Goal: Find specific page/section: Find specific page/section

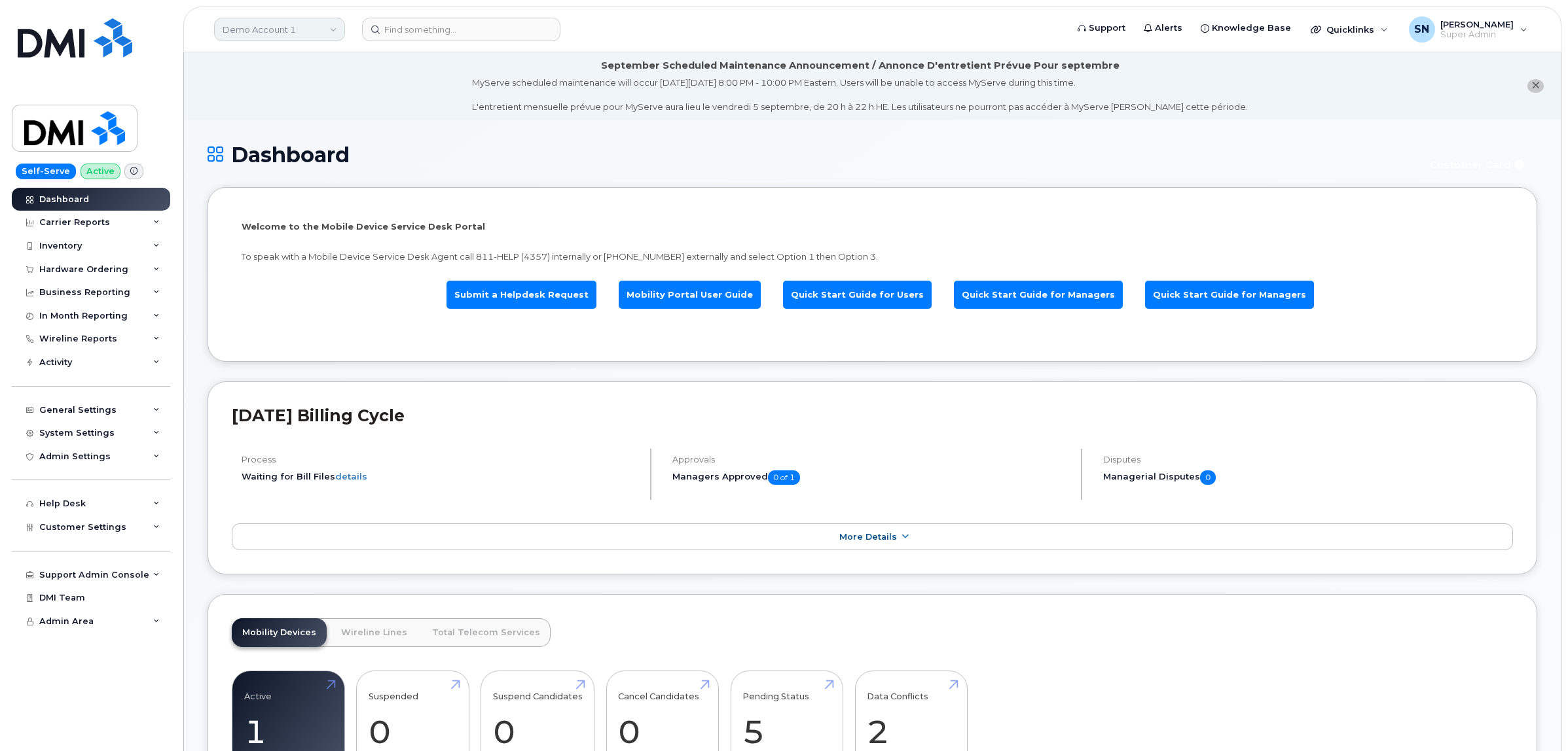
click at [292, 30] on link "Demo Account 1" at bounding box center [279, 29] width 131 height 24
type input "kiew"
click at [306, 149] on link "Kiewit Canada Inc" at bounding box center [312, 151] width 193 height 26
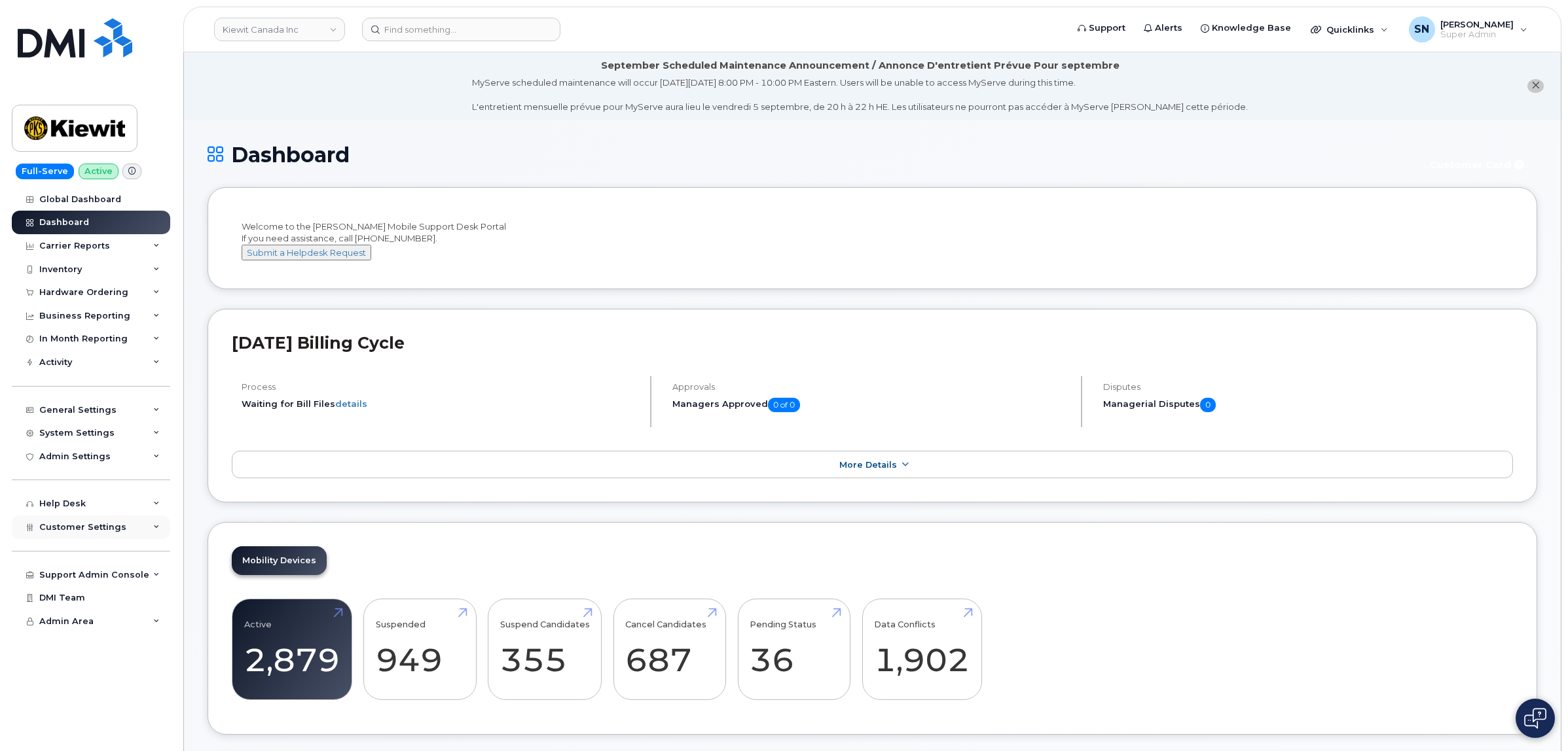
click at [76, 532] on span "Customer Settings" at bounding box center [83, 527] width 87 height 10
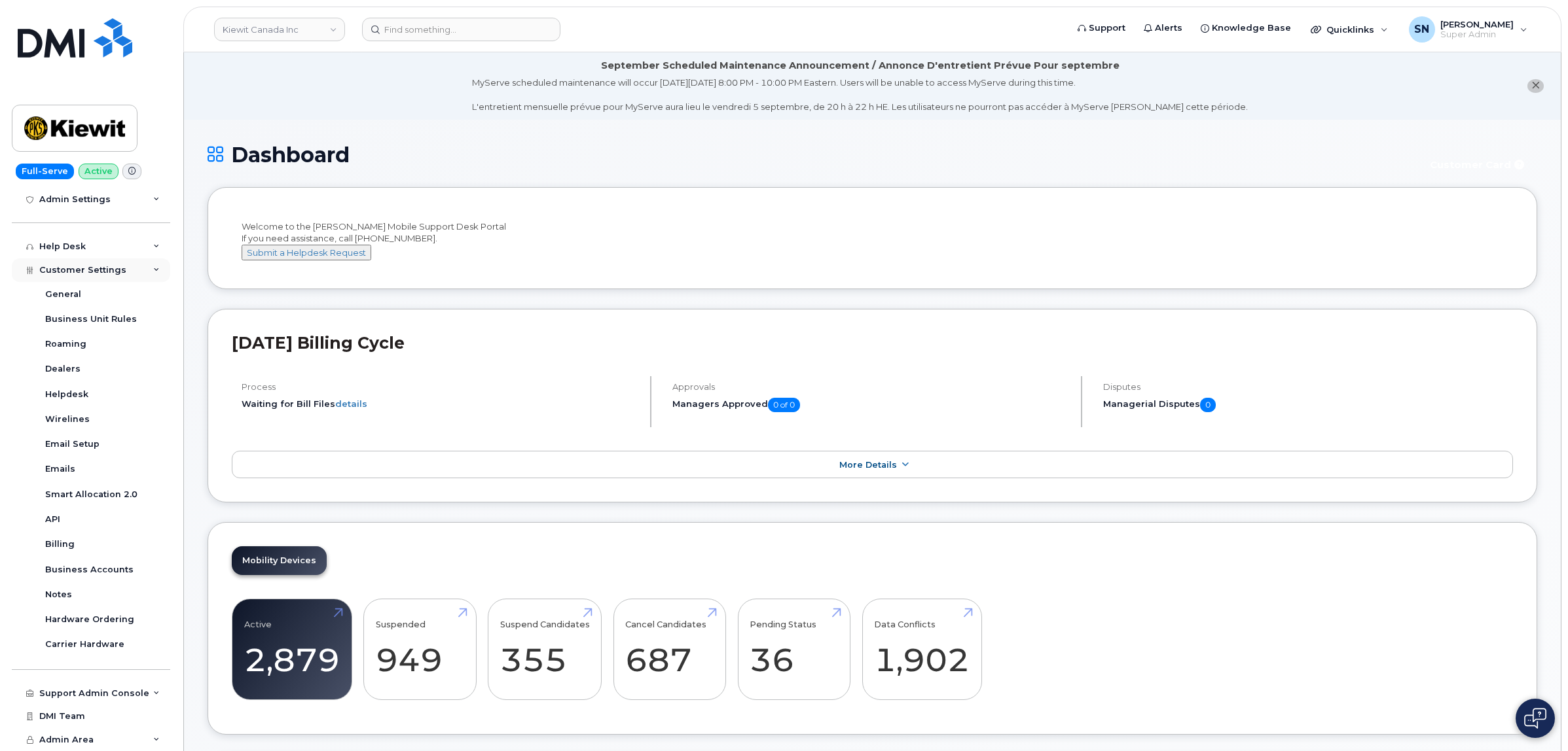
scroll to position [263, 0]
click at [96, 573] on div "Business Accounts" at bounding box center [89, 569] width 88 height 12
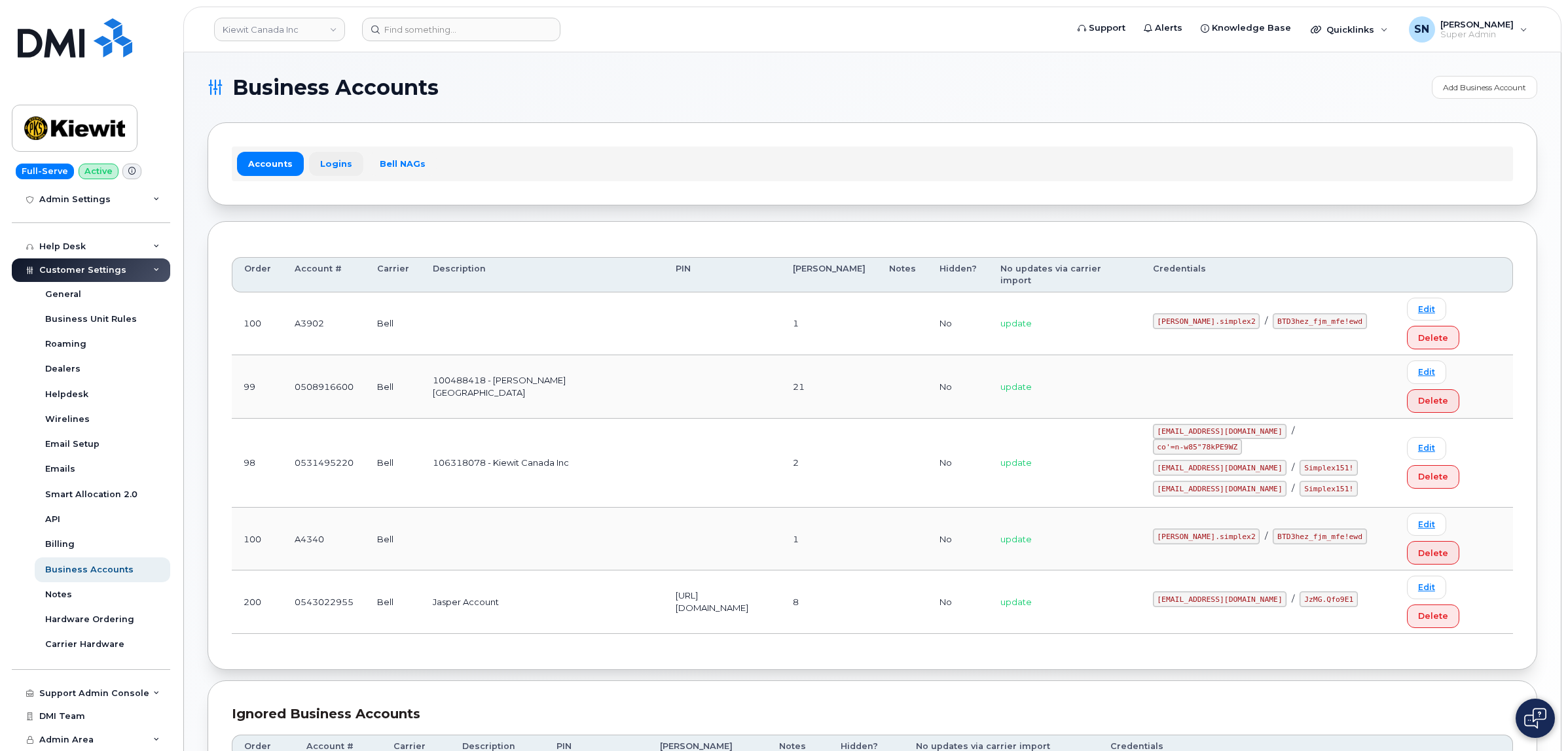
click at [314, 166] on link "Logins" at bounding box center [336, 164] width 54 height 24
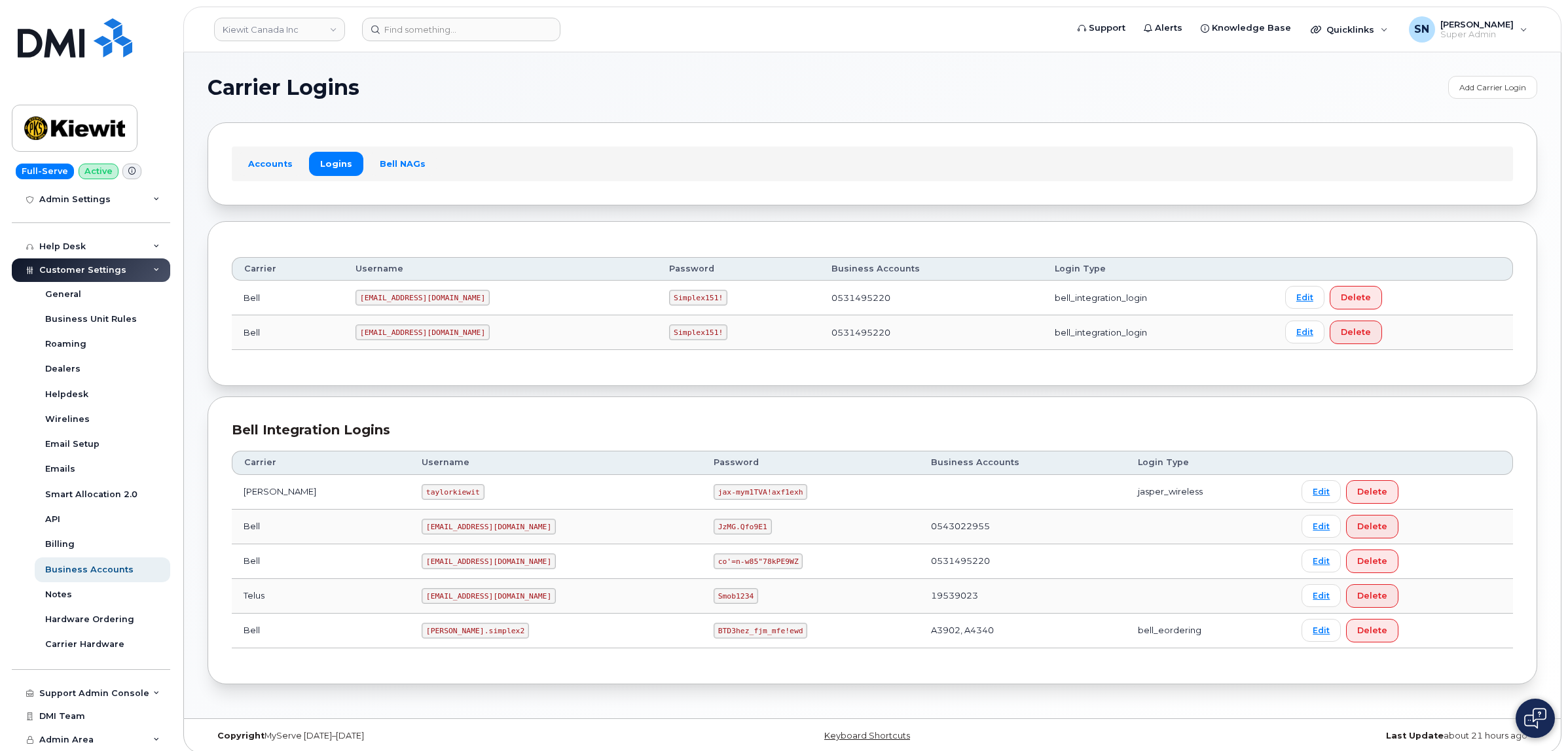
click at [466, 112] on section "Carrier Logins Add Carrier Login Accounts Logins Bell NAGs Carrier Username Pas…" at bounding box center [872, 380] width 1330 height 609
drag, startPoint x: 392, startPoint y: 634, endPoint x: 463, endPoint y: 641, distance: 71.3
click at [463, 641] on td "kiewit.simplex2" at bounding box center [556, 631] width 292 height 35
copy code "kiewit.simplex2"
drag, startPoint x: 652, startPoint y: 633, endPoint x: 722, endPoint y: 643, distance: 70.7
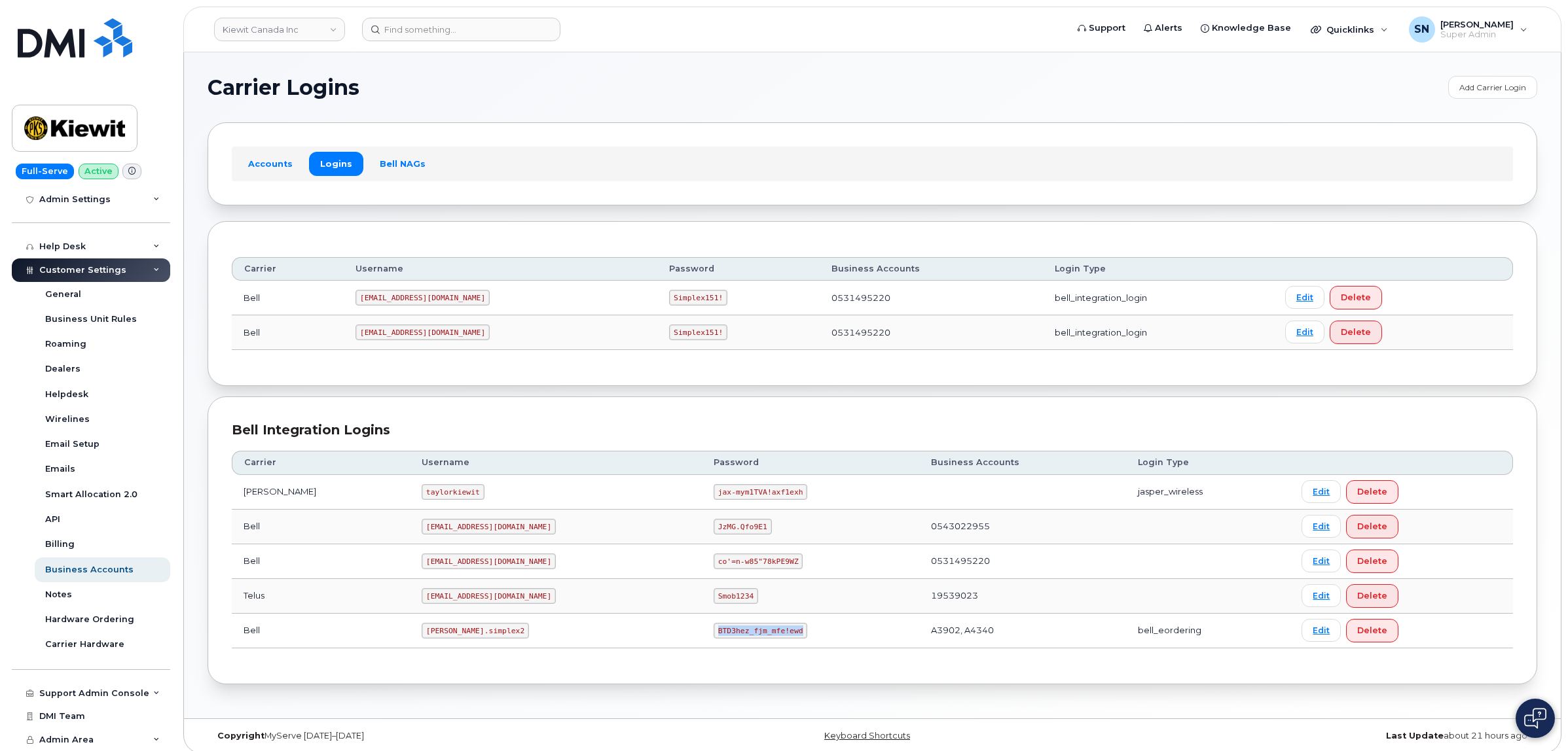
click at [722, 643] on td "BTD3hez_fjm_mfe!ewd" at bounding box center [810, 631] width 218 height 35
copy code "BTD3hez_fjm_mfe!ewd"
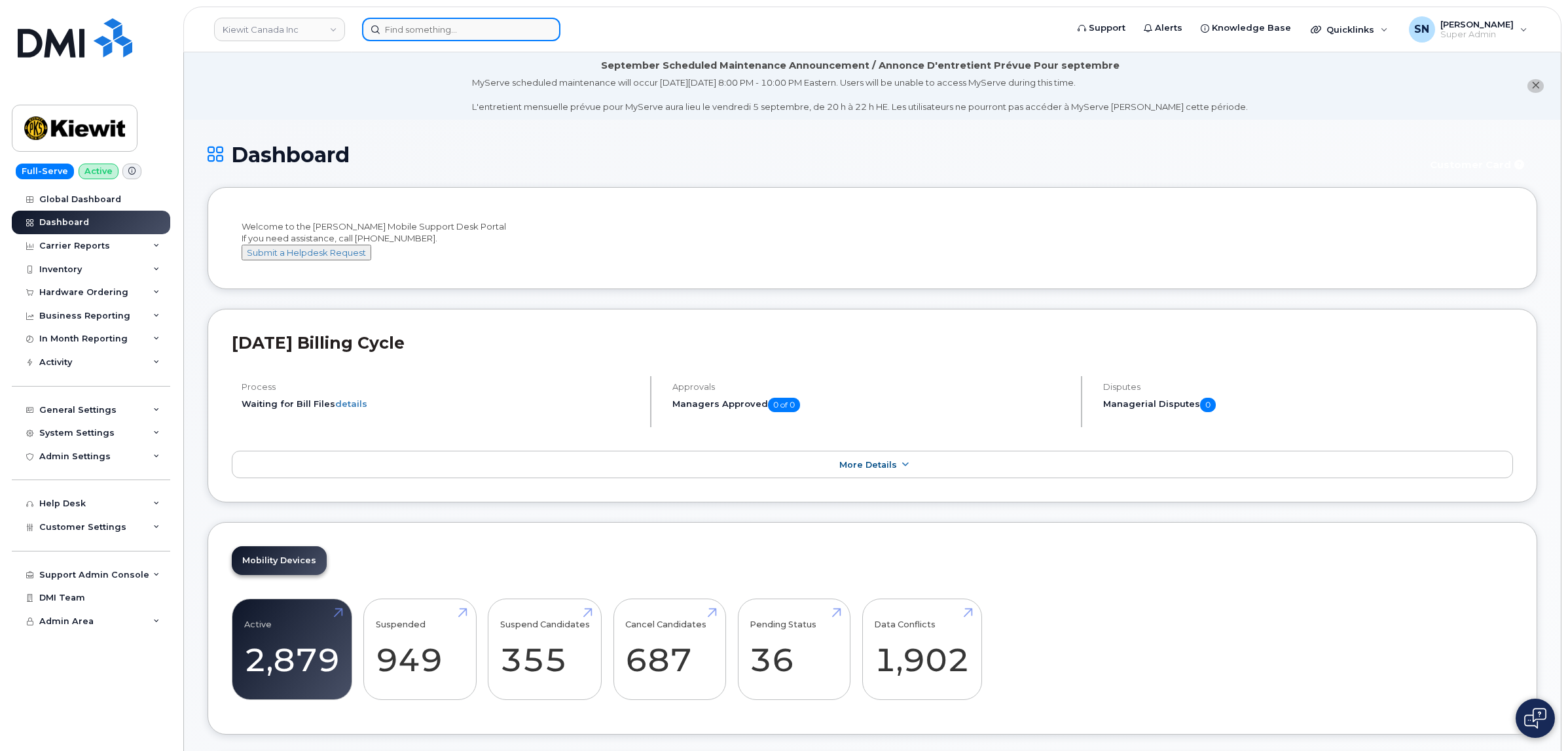
click at [437, 25] on input at bounding box center [461, 29] width 198 height 24
paste input "250-318-7195"
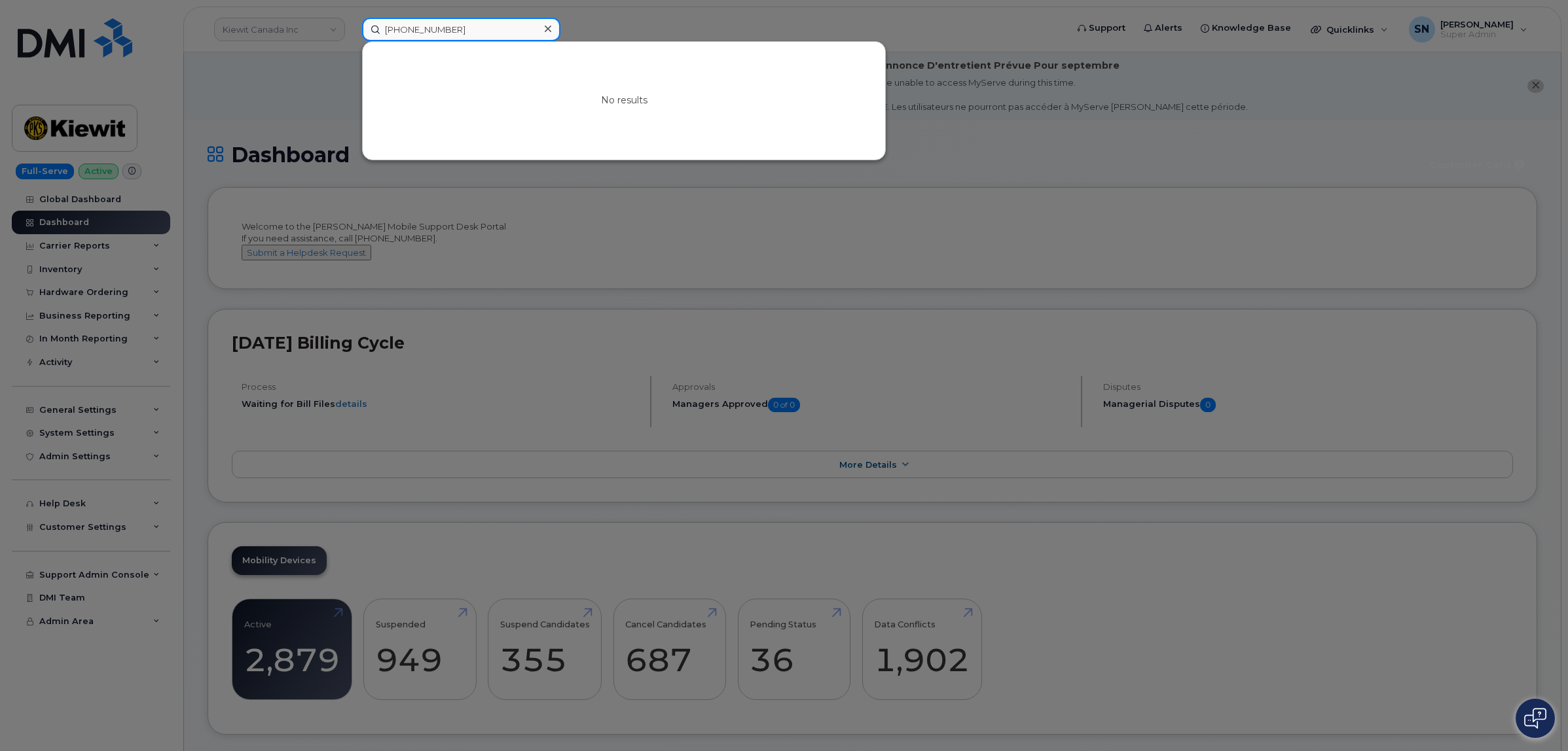
drag, startPoint x: 457, startPoint y: 35, endPoint x: 334, endPoint y: 33, distance: 123.0
click at [351, 33] on div "250-318-7195 No results" at bounding box center [710, 29] width 717 height 24
paste input "36-268-1519"
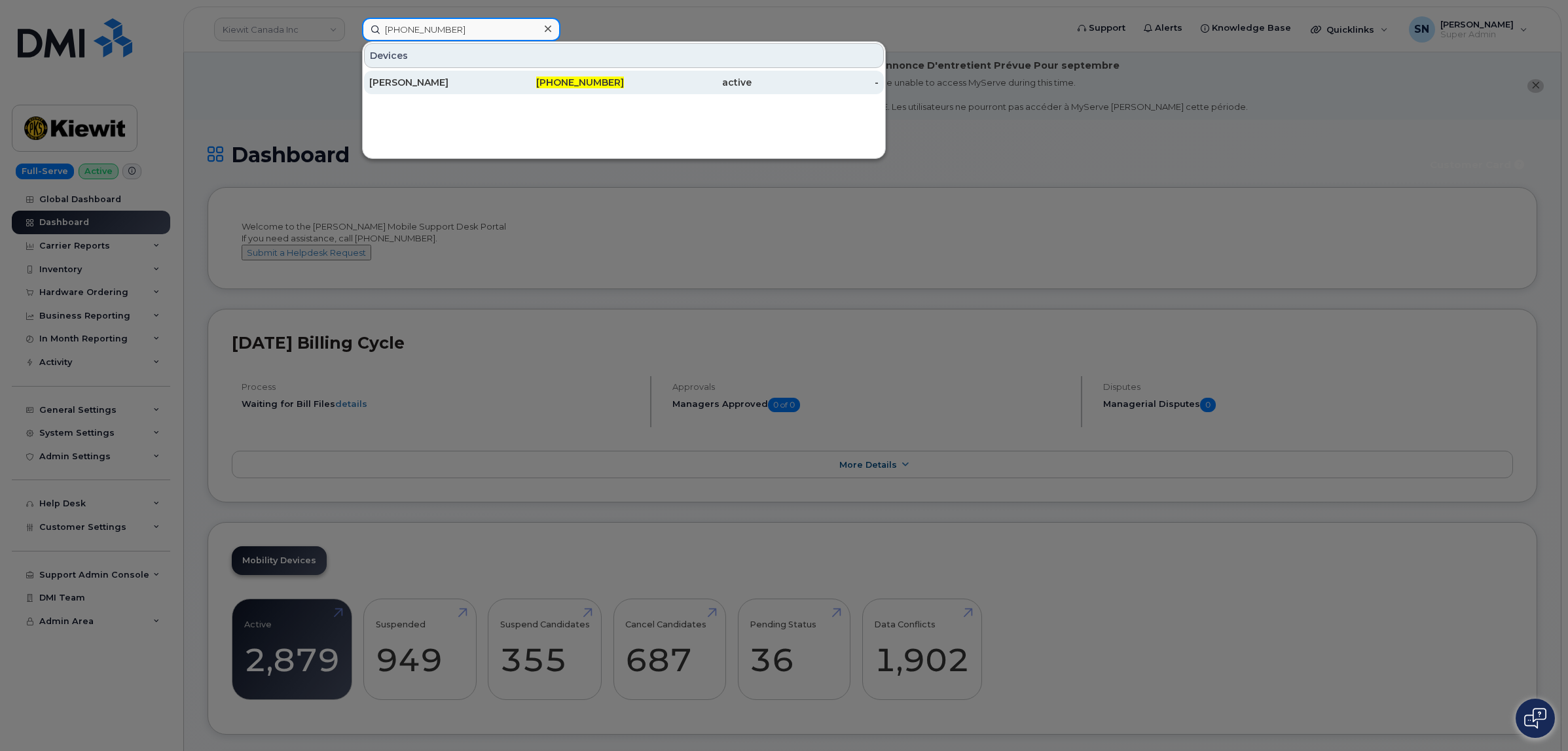
type input "236-268-1519"
click at [497, 74] on div "Jennifer Fraser" at bounding box center [560, 83] width 128 height 24
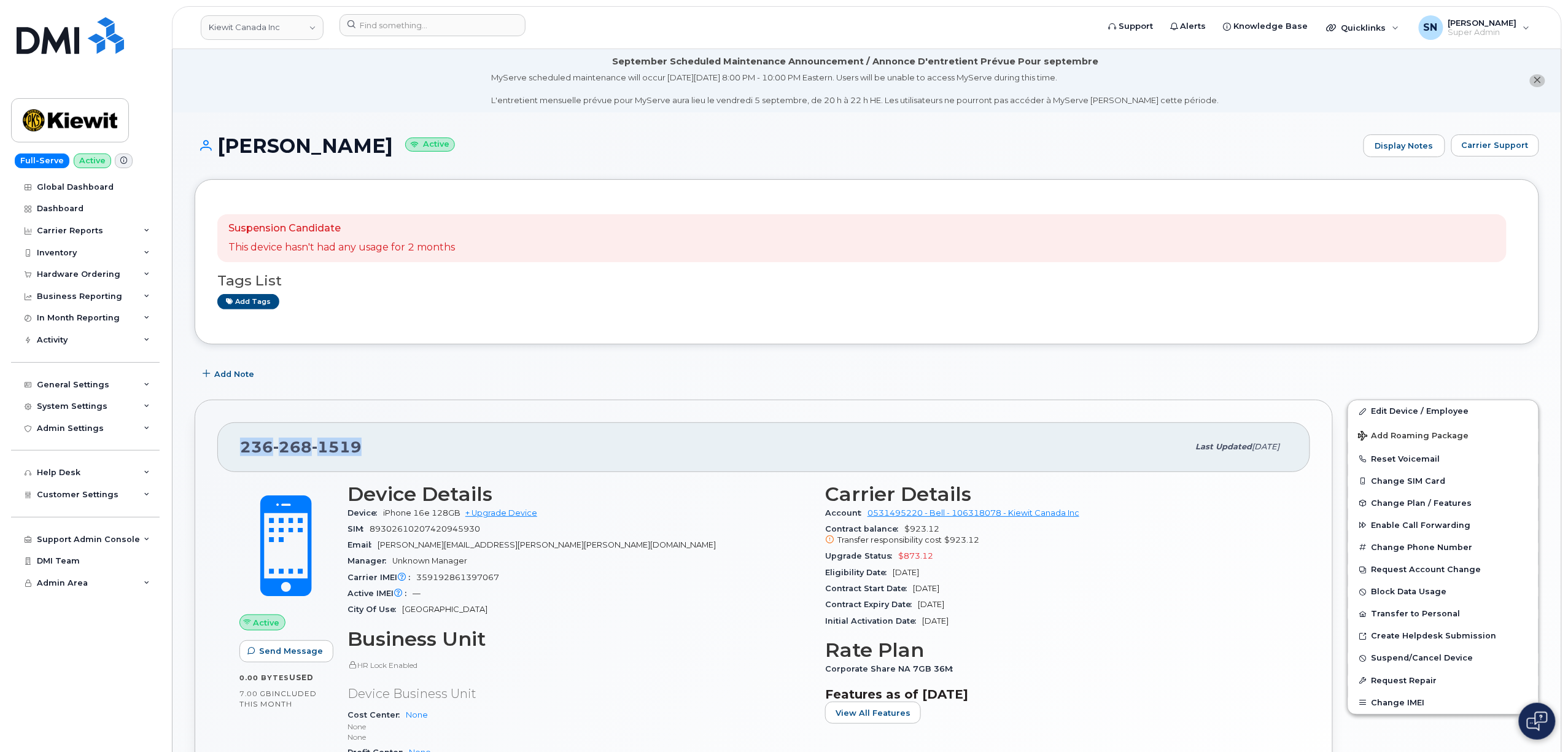
drag, startPoint x: 243, startPoint y: 453, endPoint x: 371, endPoint y: 443, distance: 128.4
click at [371, 443] on div "236 268 1519" at bounding box center [714, 447] width 948 height 26
copy span "236 268 1519"
click at [386, 29] on input at bounding box center [432, 25] width 186 height 22
paste input "2506158340"
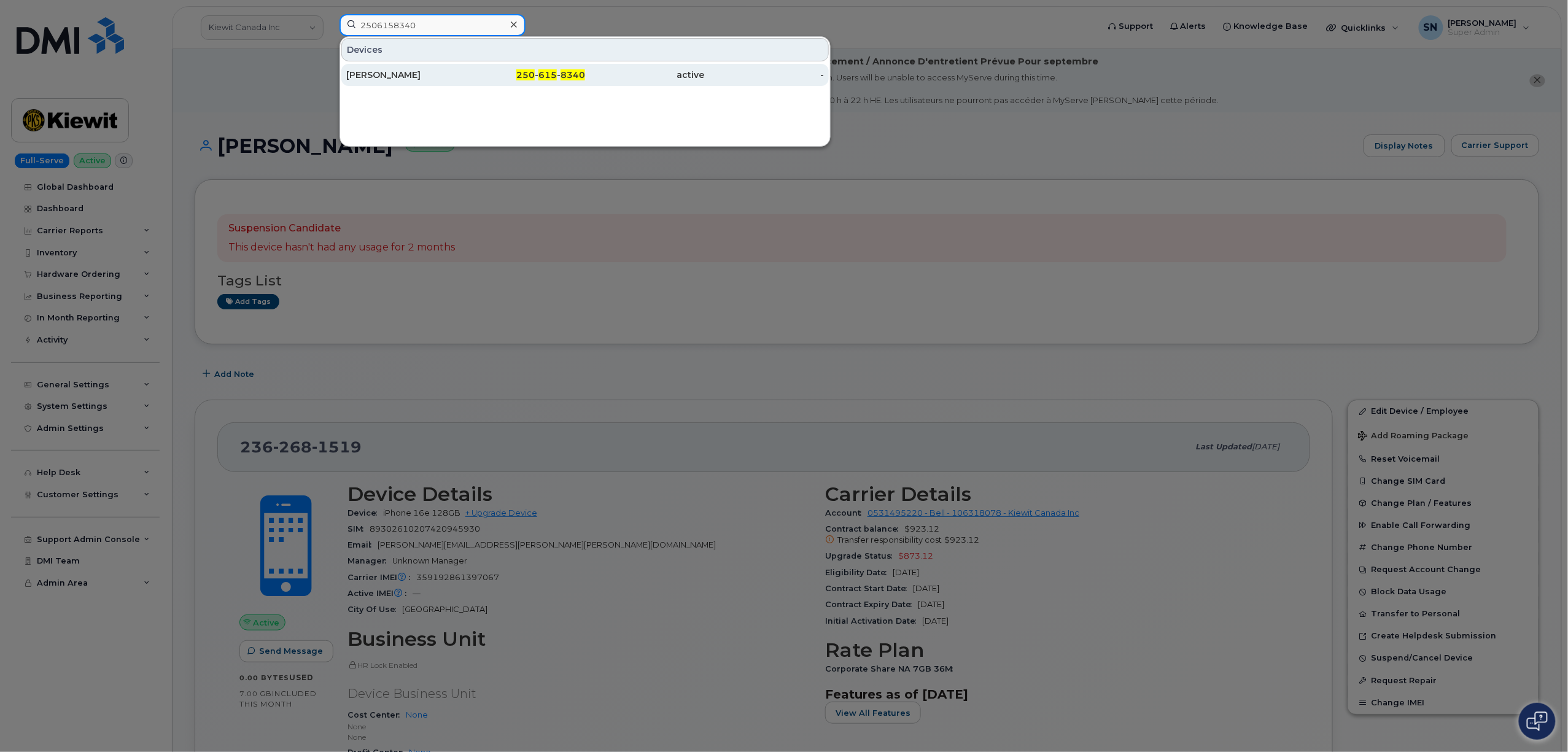
type input "2506158340"
click at [449, 75] on div "Shawn Filion" at bounding box center [406, 75] width 120 height 12
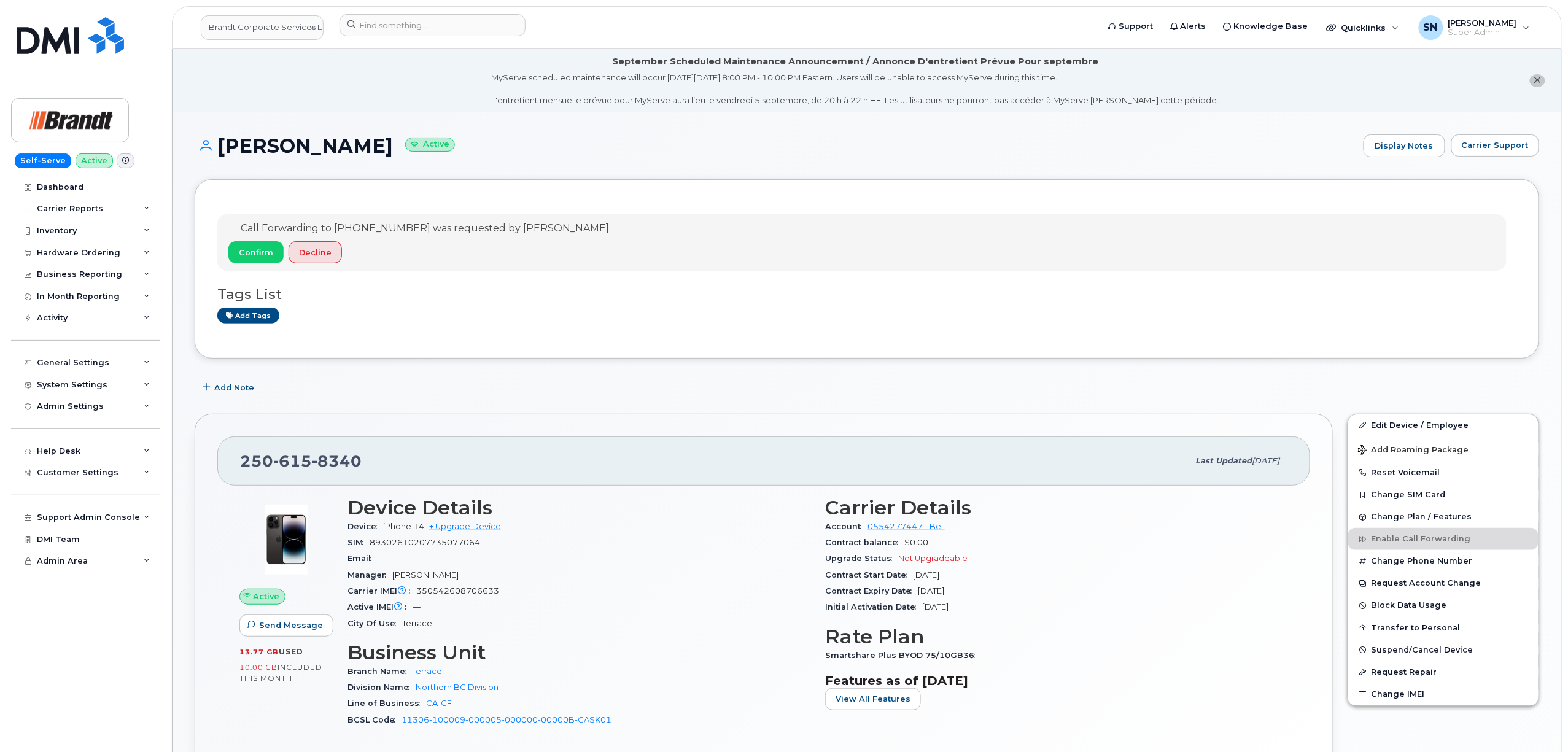
click at [1538, 77] on icon "close notification" at bounding box center [1537, 80] width 8 height 8
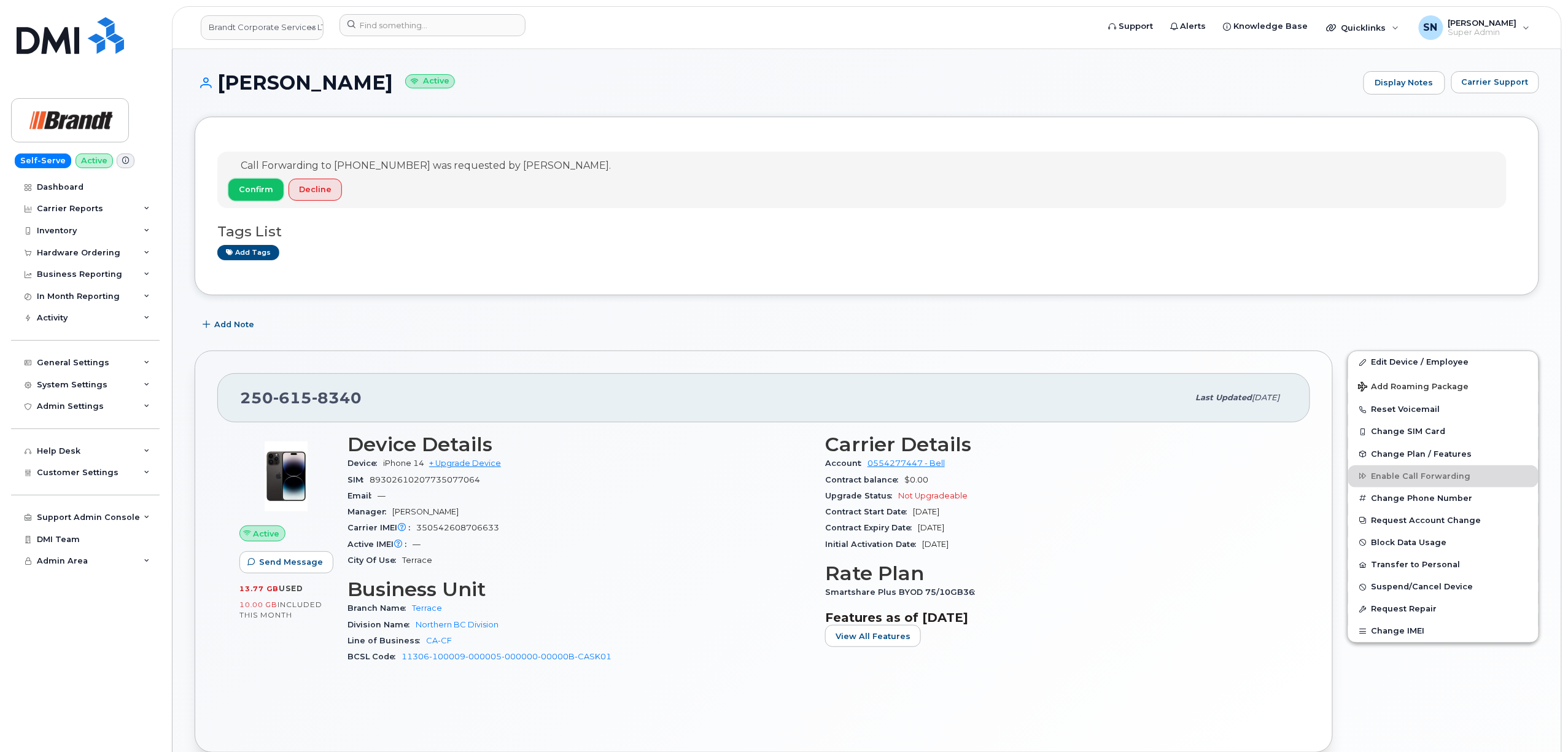
click at [264, 180] on button "Confirm" at bounding box center [256, 190] width 55 height 22
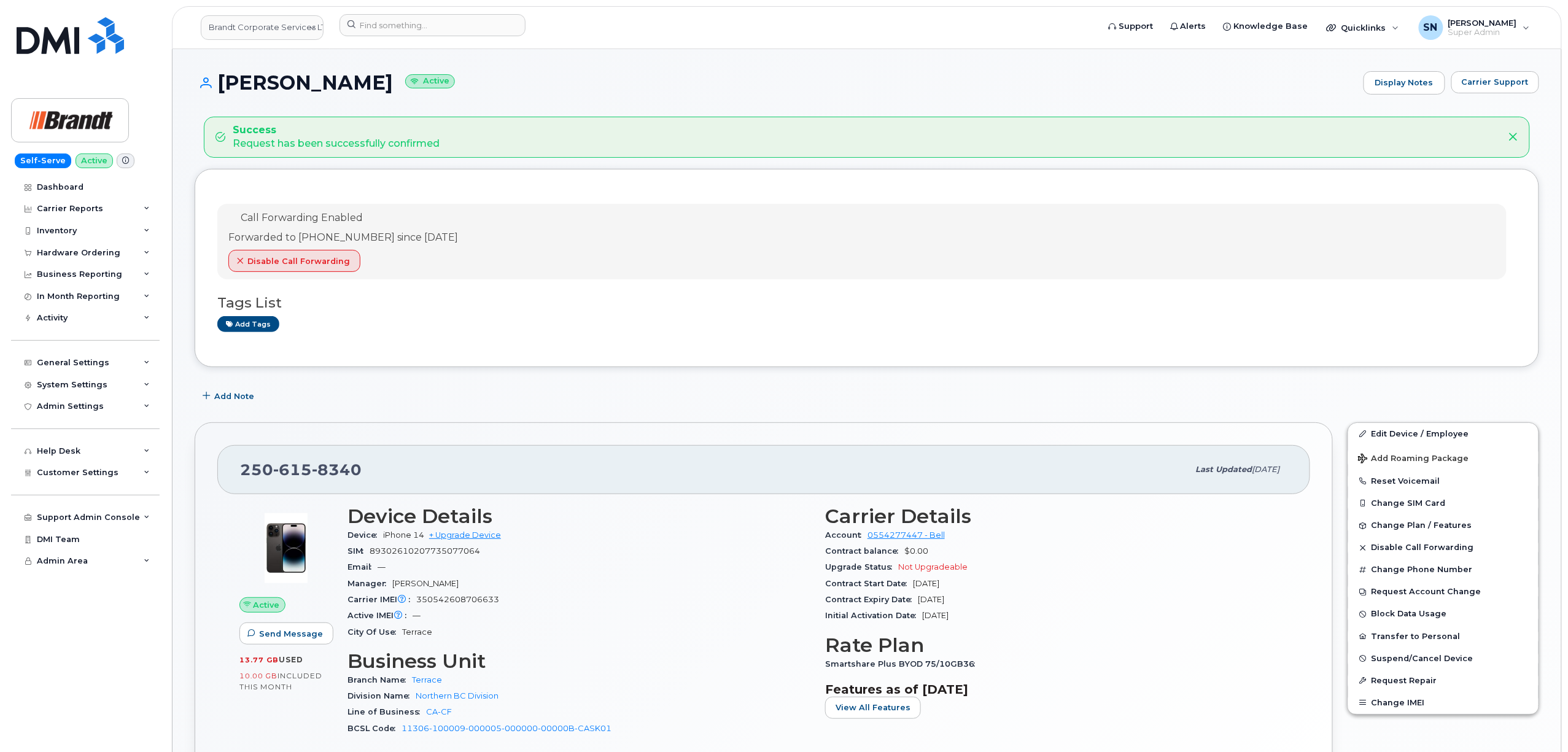
click at [516, 389] on div "Add Note" at bounding box center [867, 397] width 1345 height 22
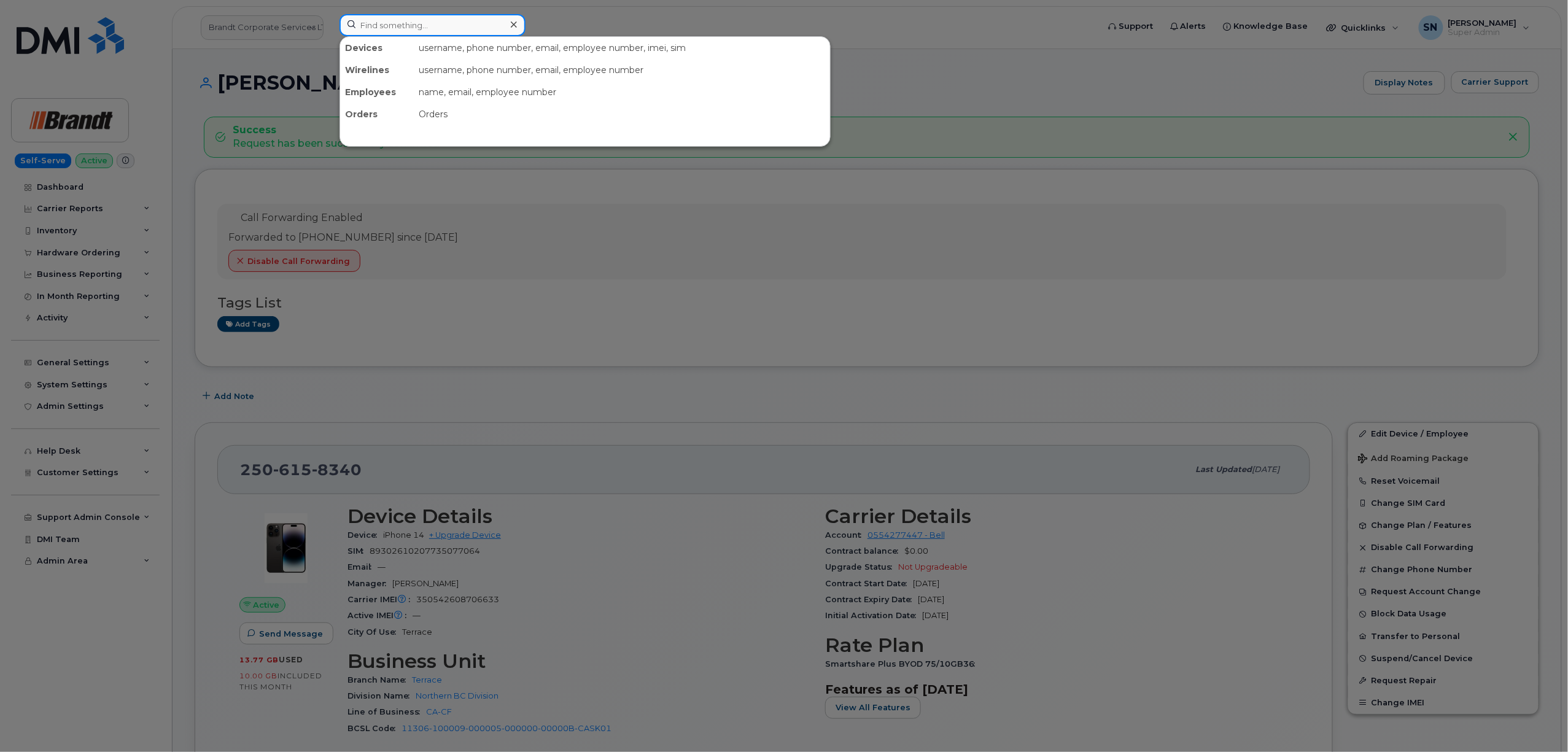
click at [462, 25] on input at bounding box center [432, 25] width 186 height 22
paste input "5872298283"
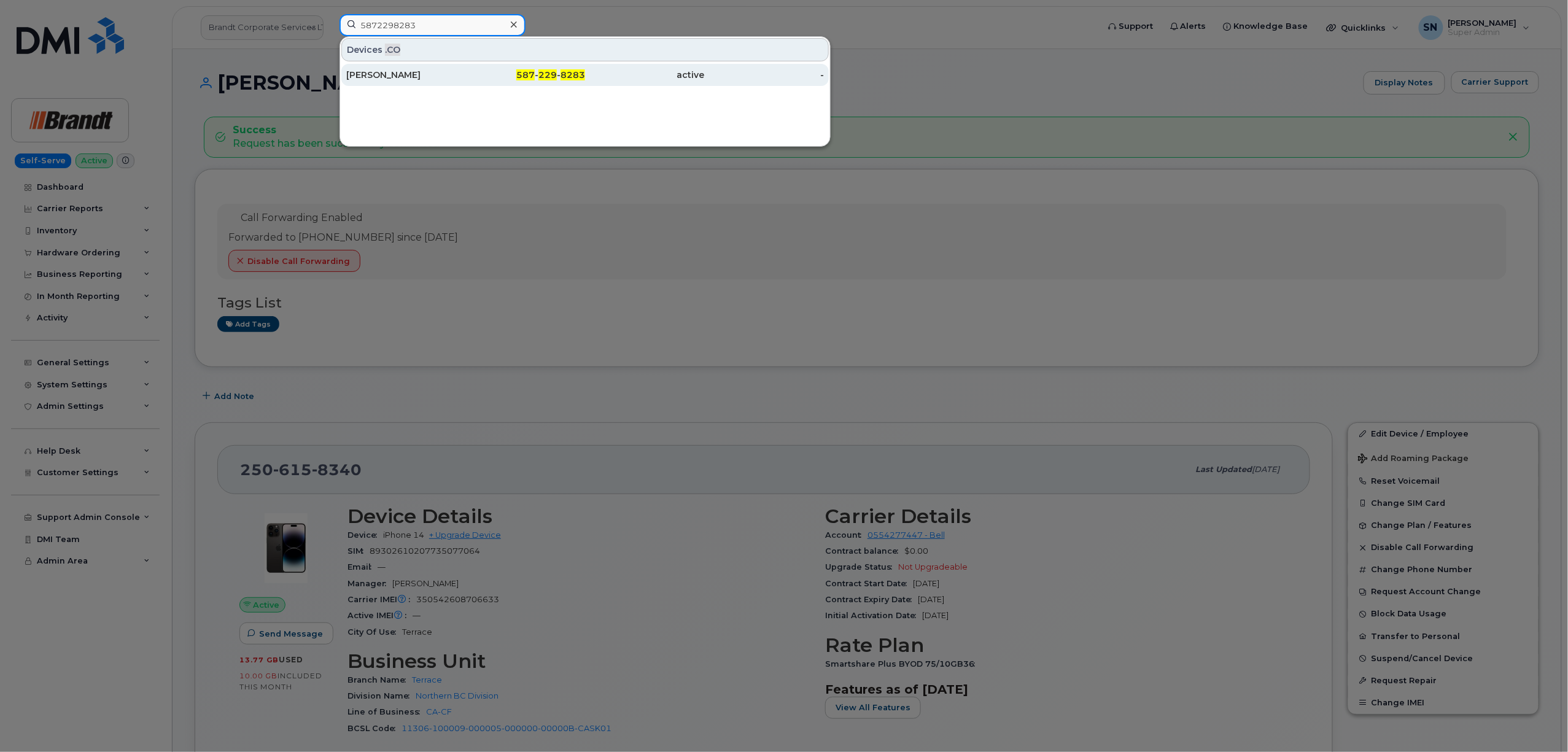
type input "5872298283"
click at [411, 77] on div "[PERSON_NAME]" at bounding box center [406, 75] width 120 height 12
